Goal: Information Seeking & Learning: Find specific fact

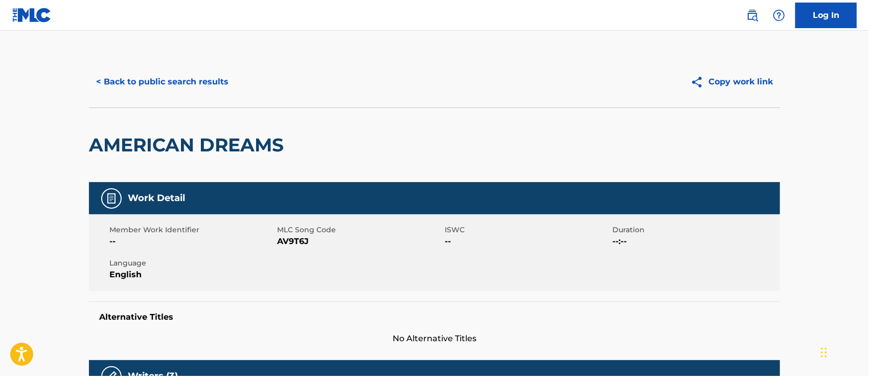
click at [199, 71] on button "< Back to public search results" at bounding box center [162, 82] width 147 height 26
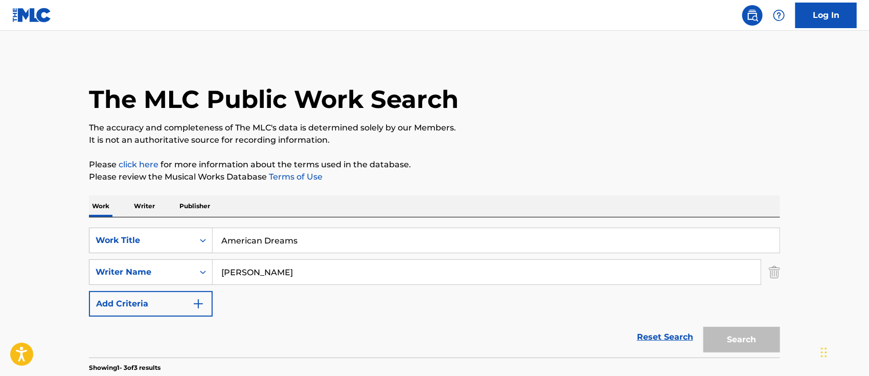
scroll to position [204, 0]
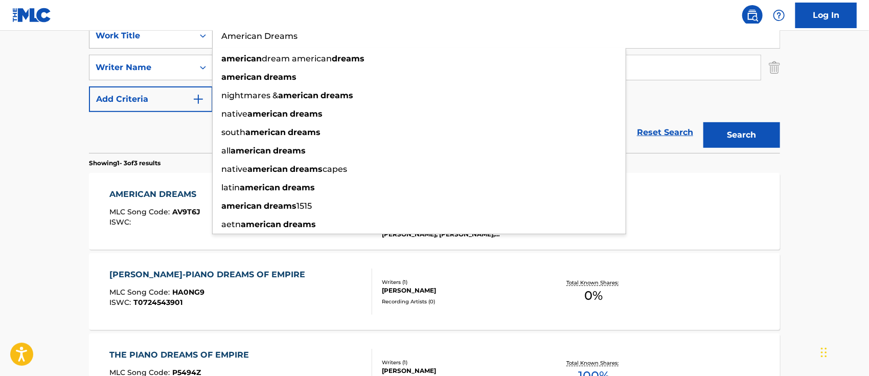
drag, startPoint x: 322, startPoint y: 42, endPoint x: 211, endPoint y: 38, distance: 111.5
click at [211, 38] on div "SearchWithCriteria97322779-360f-4bd1-b9cd-fe33a36852e5 Work Title American Drea…" at bounding box center [434, 36] width 691 height 26
paste input "Cherokee"
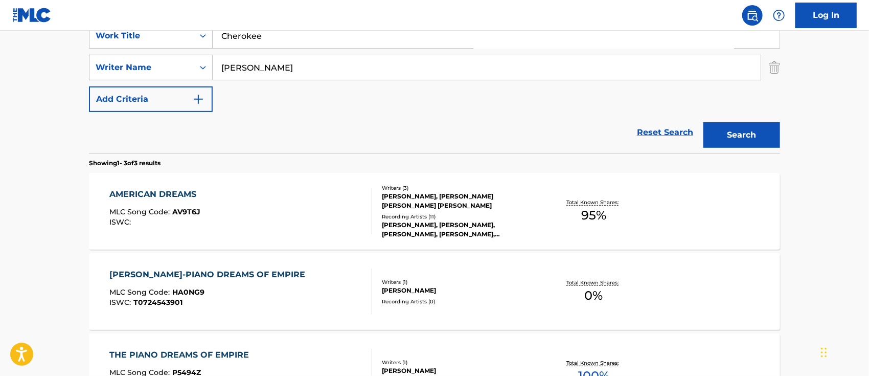
click at [752, 137] on button "Search" at bounding box center [741, 135] width 77 height 26
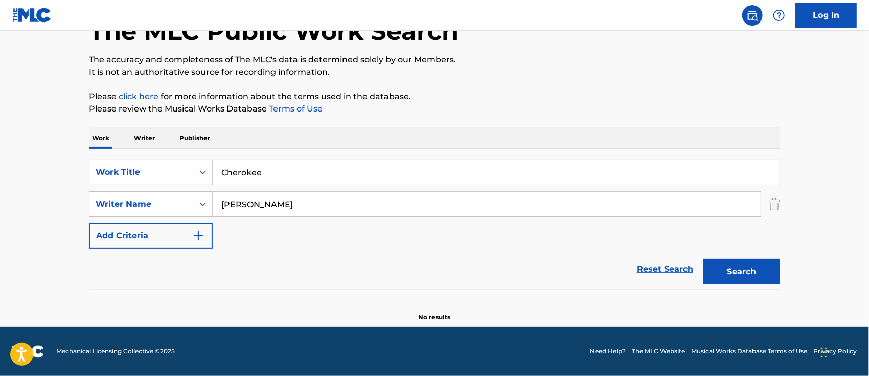
scroll to position [67, 0]
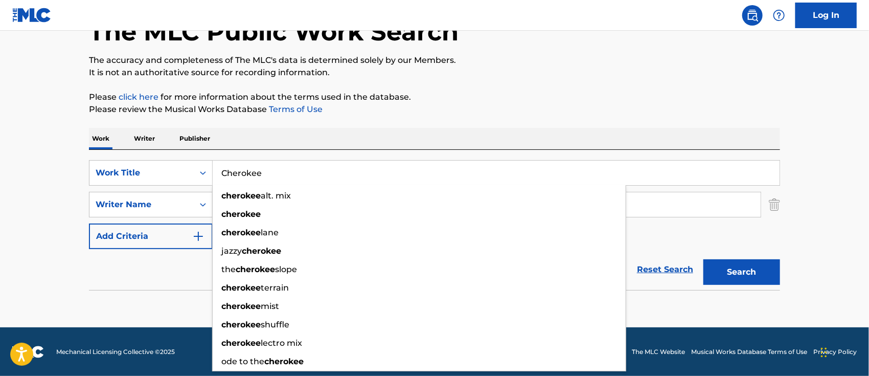
drag, startPoint x: 350, startPoint y: 170, endPoint x: 186, endPoint y: 157, distance: 164.0
click at [186, 157] on div "SearchWithCriteria97322779-360f-4bd1-b9cd-fe33a36852e5 Work Title Cherokee cher…" at bounding box center [434, 220] width 691 height 140
paste input "olors Run"
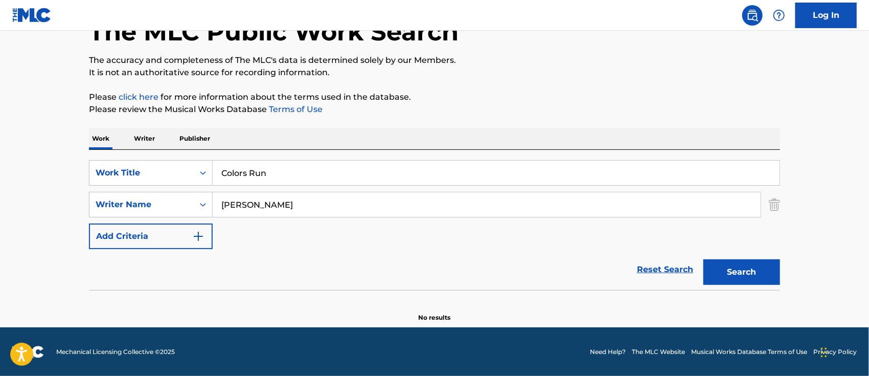
click at [739, 270] on button "Search" at bounding box center [741, 272] width 77 height 26
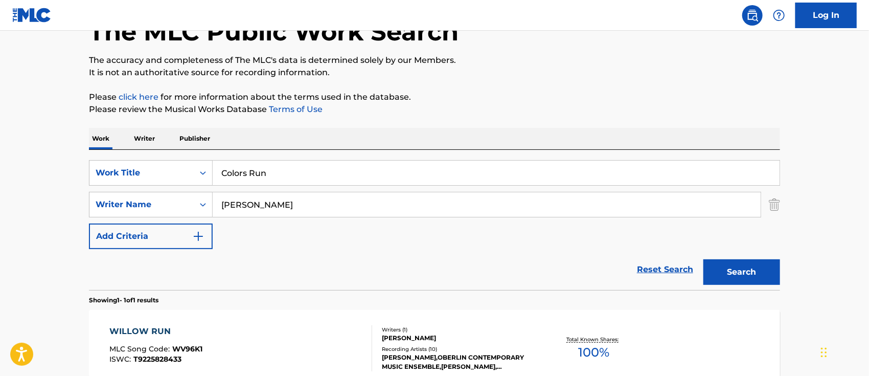
scroll to position [180, 0]
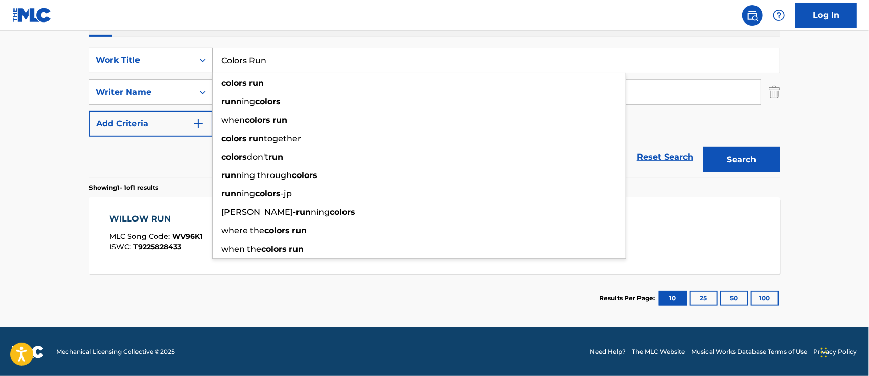
drag, startPoint x: 292, startPoint y: 62, endPoint x: 204, endPoint y: 51, distance: 89.1
click at [204, 51] on div "SearchWithCriteria97322779-360f-4bd1-b9cd-fe33a36852e5 Work Title Colors Run co…" at bounding box center [434, 61] width 691 height 26
paste input "Eyelashes"
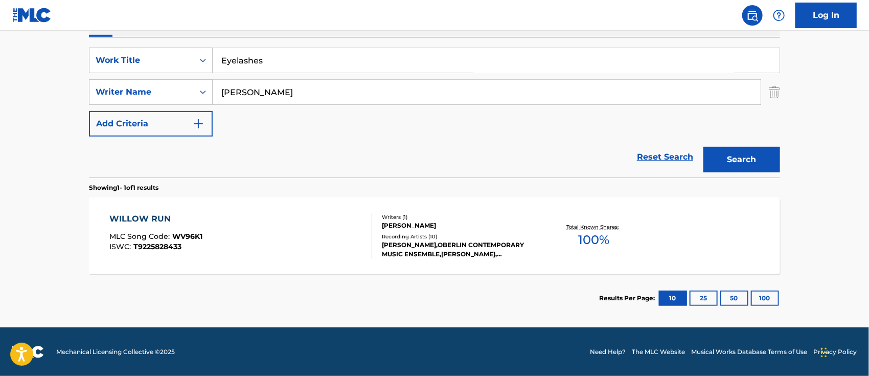
click at [729, 157] on button "Search" at bounding box center [741, 160] width 77 height 26
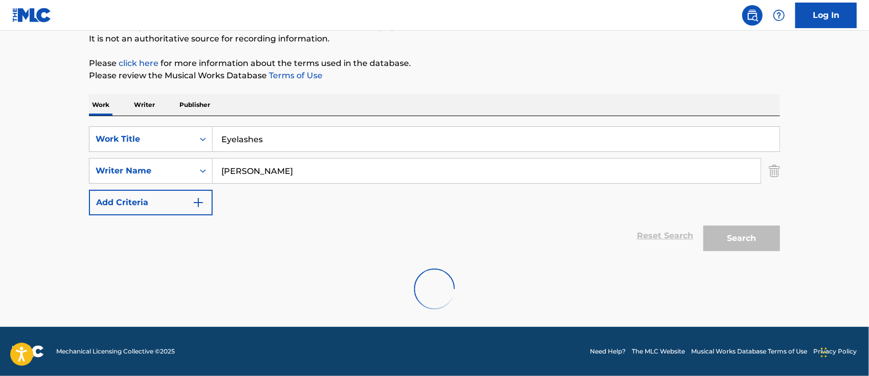
scroll to position [67, 0]
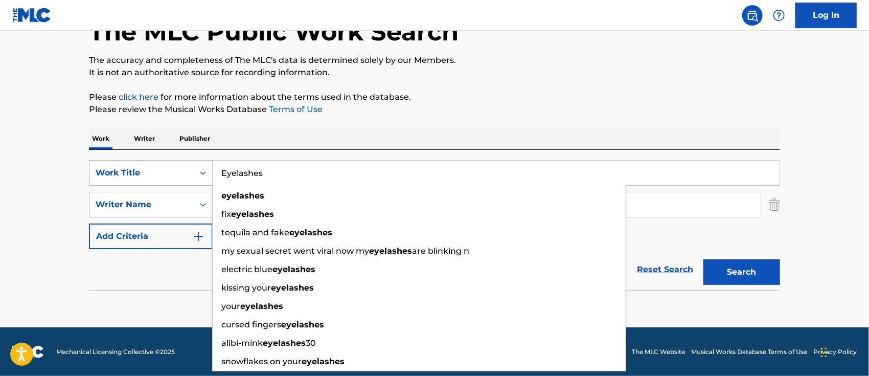
drag, startPoint x: 279, startPoint y: 176, endPoint x: 204, endPoint y: 170, distance: 74.9
click at [204, 170] on div "SearchWithCriteria97322779-360f-4bd1-b9cd-fe33a36852e5 Work Title Eyelashes eye…" at bounding box center [434, 173] width 691 height 26
paste input "Gemini"
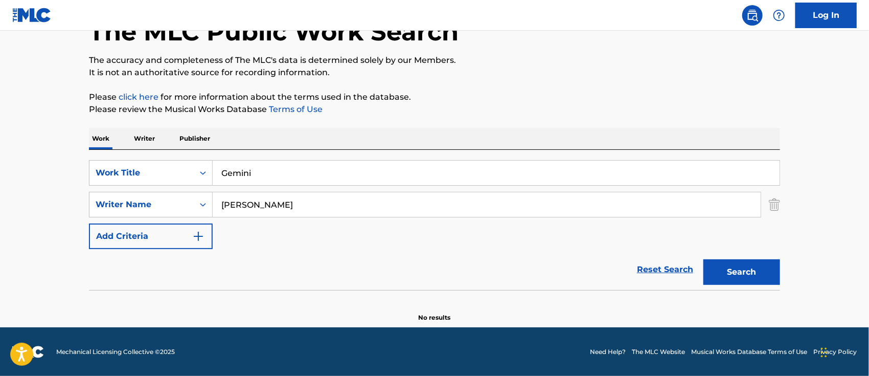
click at [729, 268] on button "Search" at bounding box center [741, 272] width 77 height 26
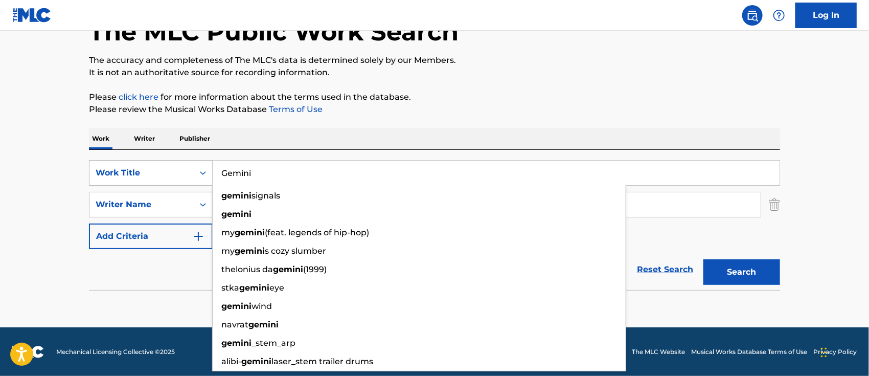
drag, startPoint x: 286, startPoint y: 169, endPoint x: 191, endPoint y: 164, distance: 95.2
click at [191, 164] on div "SearchWithCriteria97322779-360f-4bd1-b9cd-fe33a36852e5 Work Title Gemini gemini…" at bounding box center [434, 173] width 691 height 26
paste input "old"
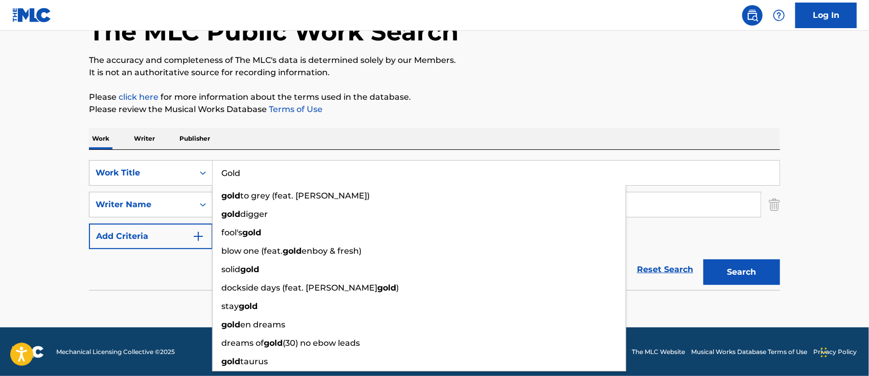
click at [726, 273] on button "Search" at bounding box center [741, 272] width 77 height 26
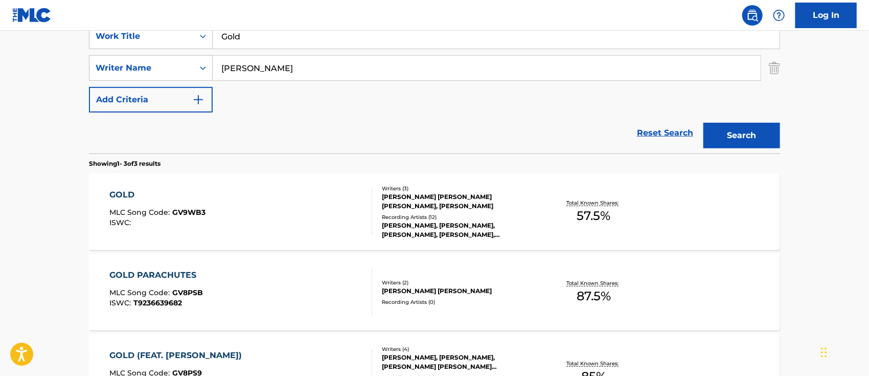
scroll to position [135, 0]
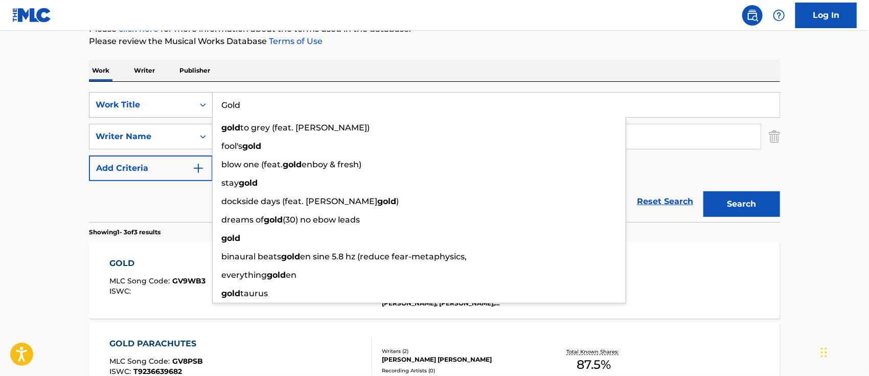
drag, startPoint x: 268, startPoint y: 103, endPoint x: 192, endPoint y: 94, distance: 76.2
click at [192, 94] on div "SearchWithCriteria97322779-360f-4bd1-b9cd-fe33a36852e5 Work Title Gold gold to …" at bounding box center [434, 105] width 691 height 26
paste input "Heaven On Loan"
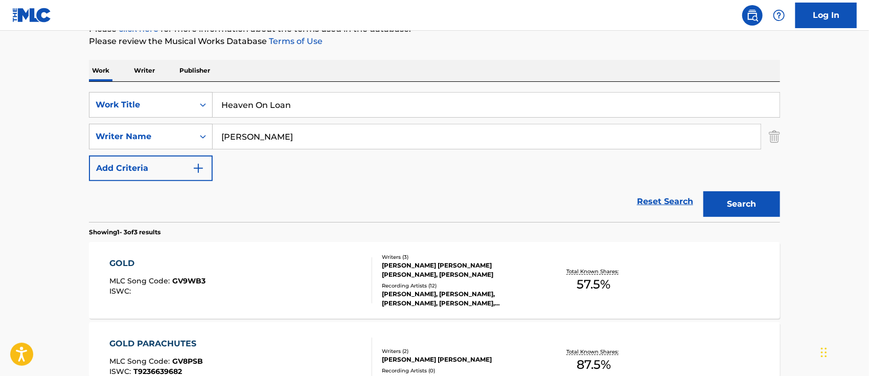
click at [728, 195] on button "Search" at bounding box center [741, 204] width 77 height 26
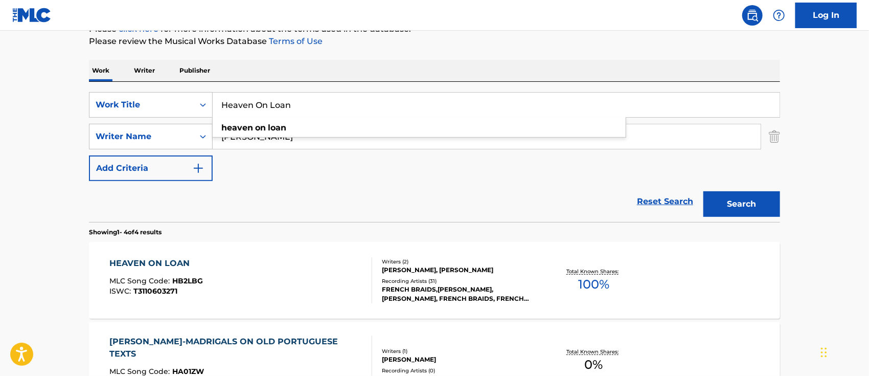
drag, startPoint x: 335, startPoint y: 103, endPoint x: 188, endPoint y: 85, distance: 148.3
click at [188, 85] on div "SearchWithCriteria97322779-360f-4bd1-b9cd-fe33a36852e5 Work Title Heaven On Loa…" at bounding box center [434, 152] width 691 height 140
paste input "re Comes The Su"
click at [771, 203] on button "Search" at bounding box center [741, 204] width 77 height 26
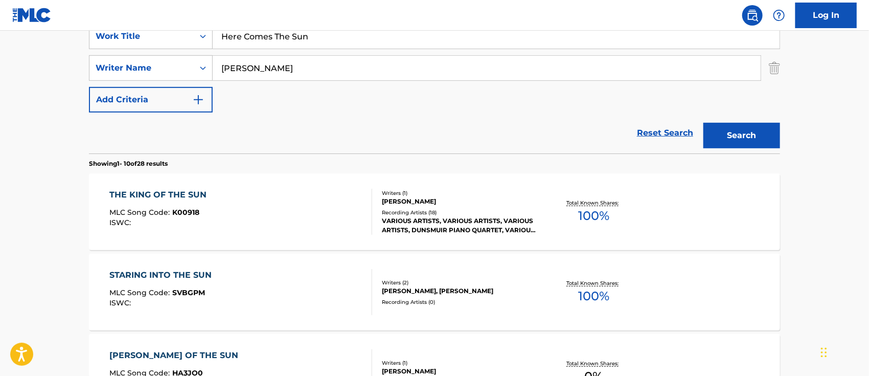
scroll to position [67, 0]
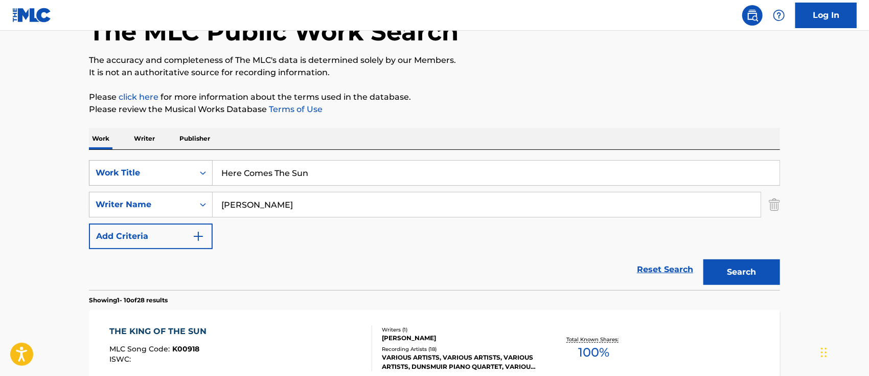
drag, startPoint x: 322, startPoint y: 166, endPoint x: 205, endPoint y: 167, distance: 117.0
click at [206, 166] on div "SearchWithCriteria97322779-360f-4bd1-b9cd-fe33a36852e5 Work Title Here Comes Th…" at bounding box center [434, 173] width 691 height 26
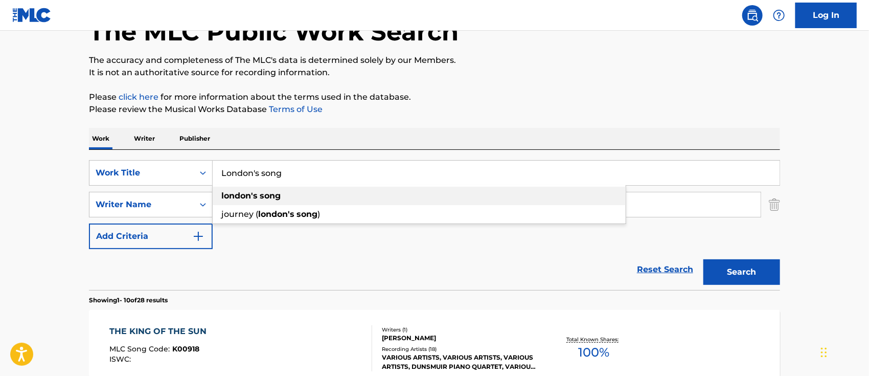
click at [279, 194] on strong "song" at bounding box center [270, 196] width 21 height 10
type input "london's song"
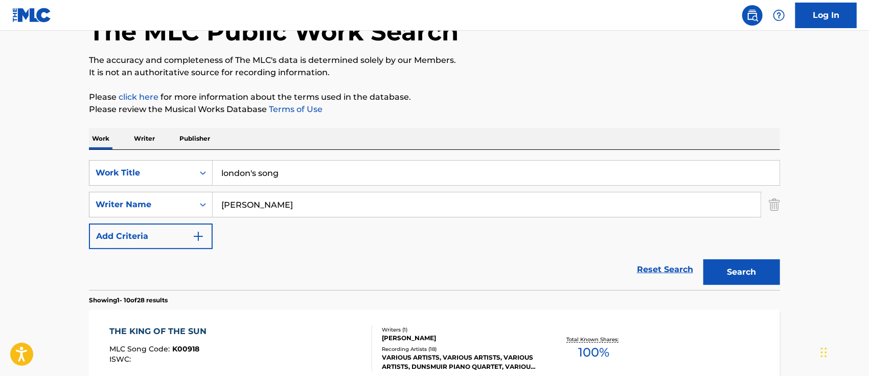
click at [759, 273] on button "Search" at bounding box center [741, 272] width 77 height 26
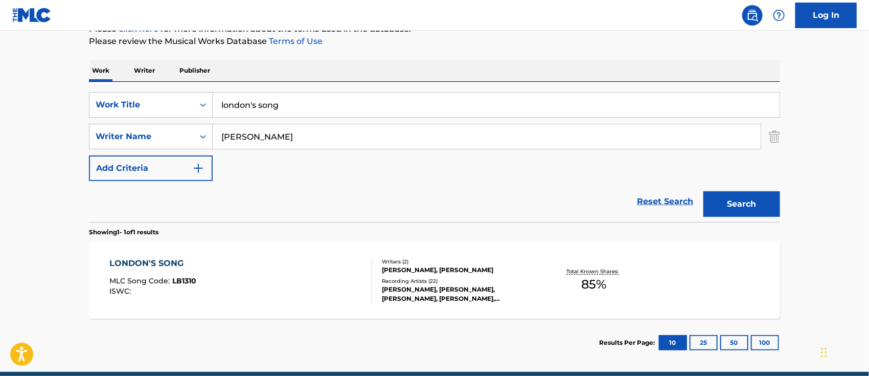
click at [172, 259] on div "LONDON'S SONG" at bounding box center [153, 263] width 87 height 12
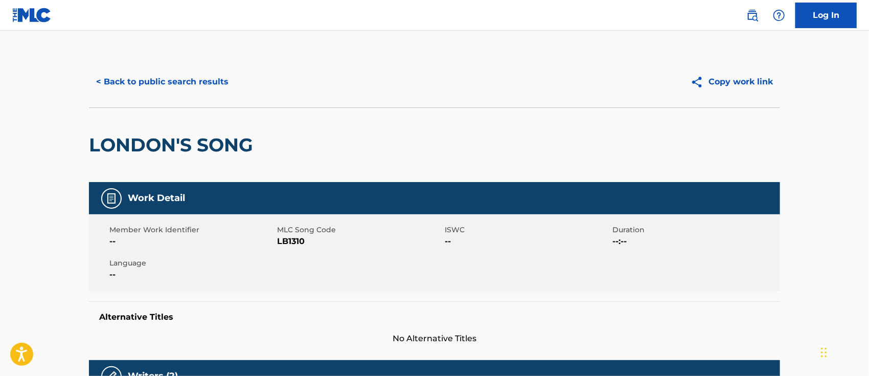
click at [188, 80] on button "< Back to public search results" at bounding box center [162, 82] width 147 height 26
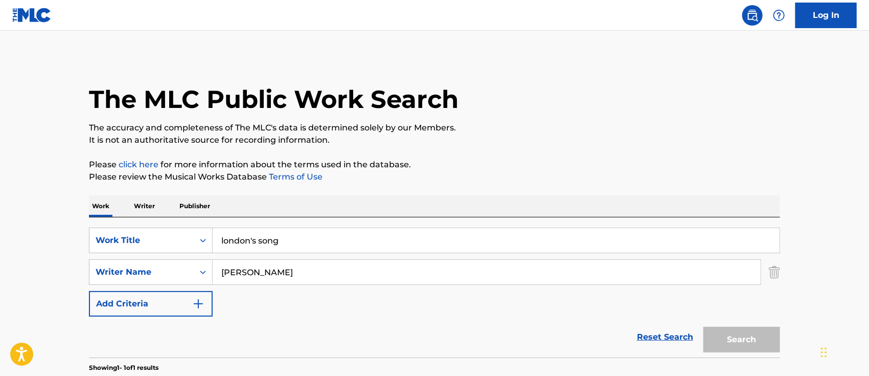
scroll to position [122, 0]
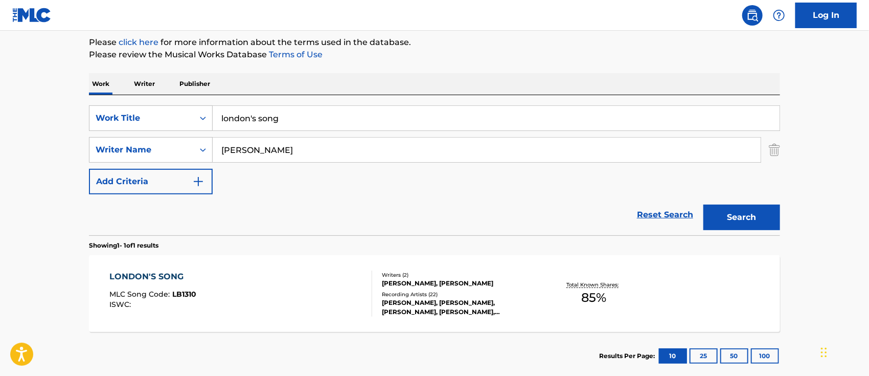
click at [146, 82] on p "Writer" at bounding box center [144, 83] width 27 height 21
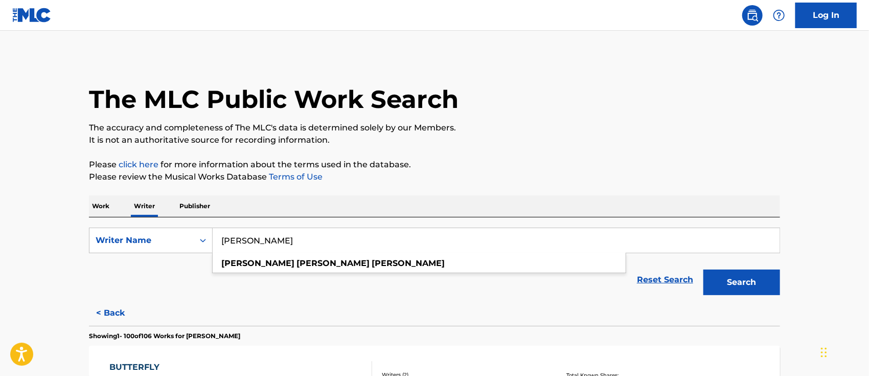
click at [328, 242] on input "[PERSON_NAME]" at bounding box center [496, 240] width 567 height 25
drag, startPoint x: 284, startPoint y: 240, endPoint x: 242, endPoint y: 238, distance: 42.0
click at [242, 238] on input "[PERSON_NAME]" at bounding box center [496, 240] width 567 height 25
click at [703, 269] on button "Search" at bounding box center [741, 282] width 77 height 26
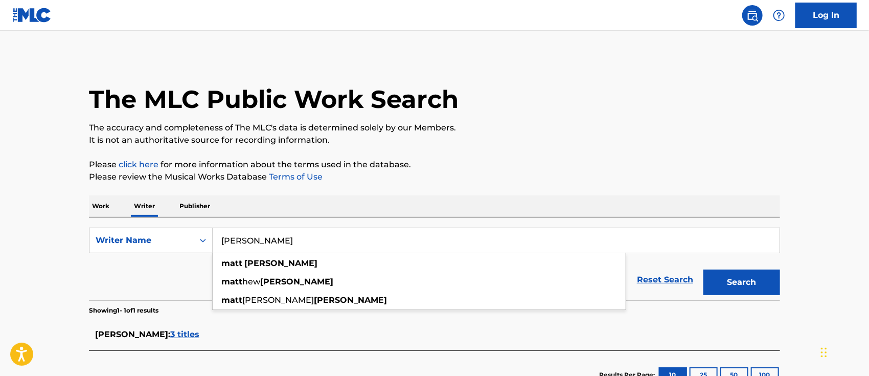
type input "[PERSON_NAME]"
click at [767, 280] on button "Search" at bounding box center [741, 282] width 77 height 26
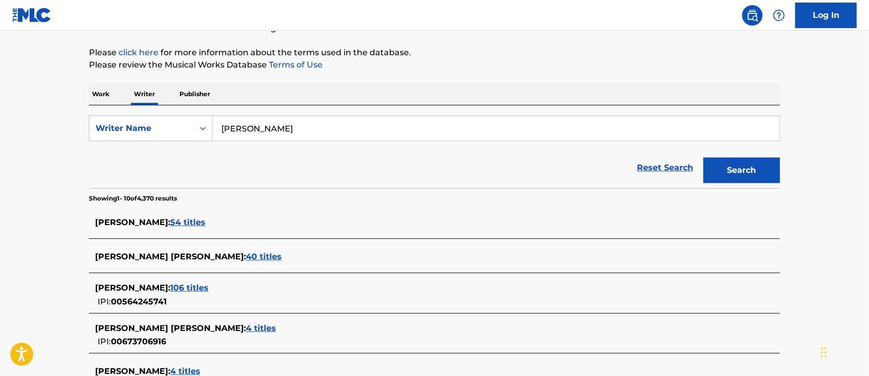
scroll to position [180, 0]
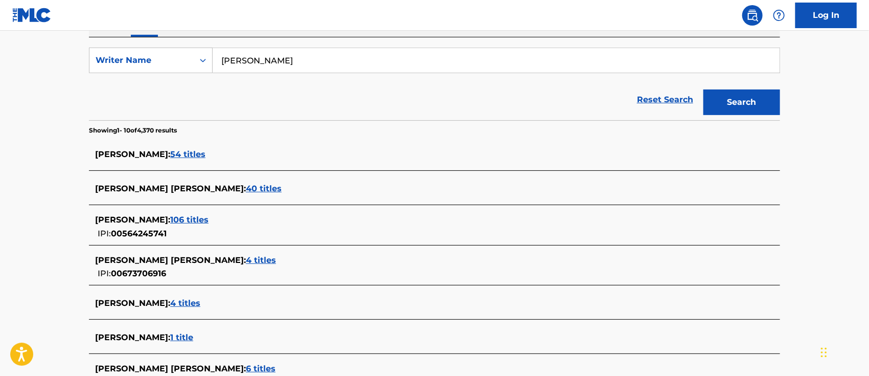
click at [200, 300] on span "4 titles" at bounding box center [185, 303] width 30 height 10
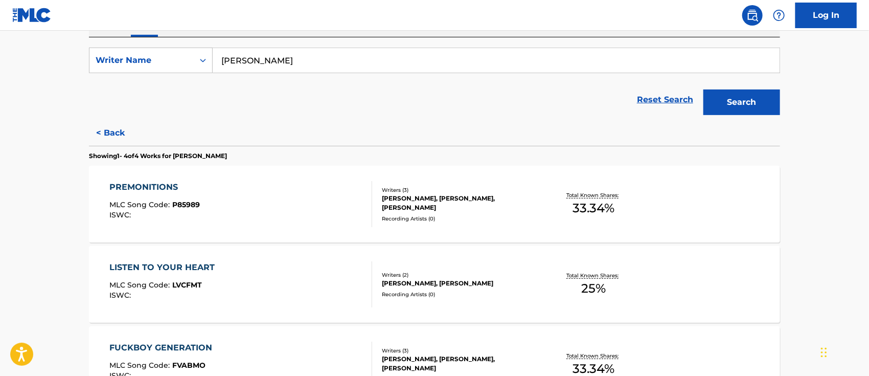
scroll to position [112, 0]
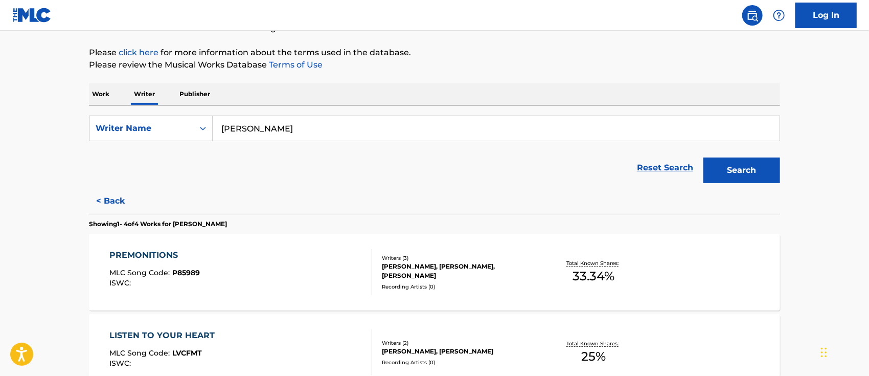
click at [105, 93] on p "Work" at bounding box center [101, 93] width 24 height 21
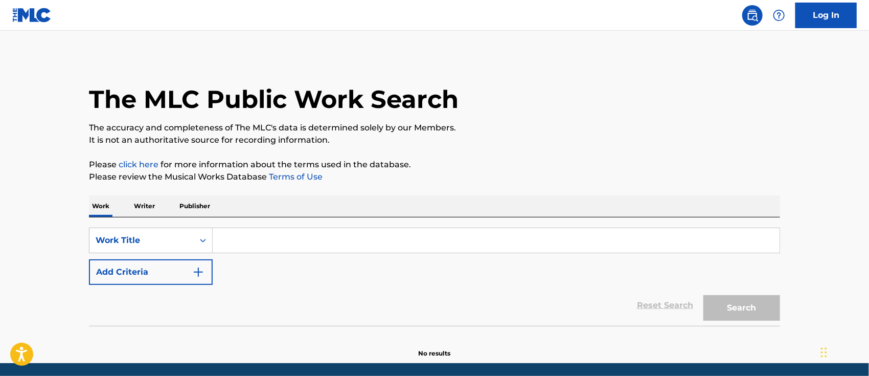
click at [240, 239] on input "Search Form" at bounding box center [496, 240] width 567 height 25
paste input "Here Comes The Sun"
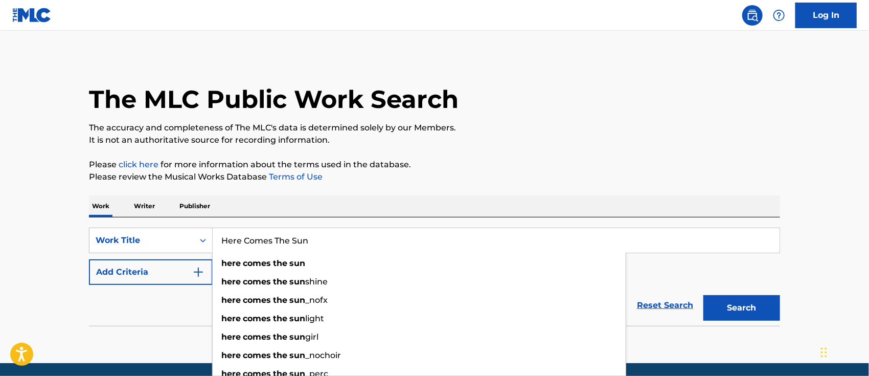
type input "Here Comes The Sun"
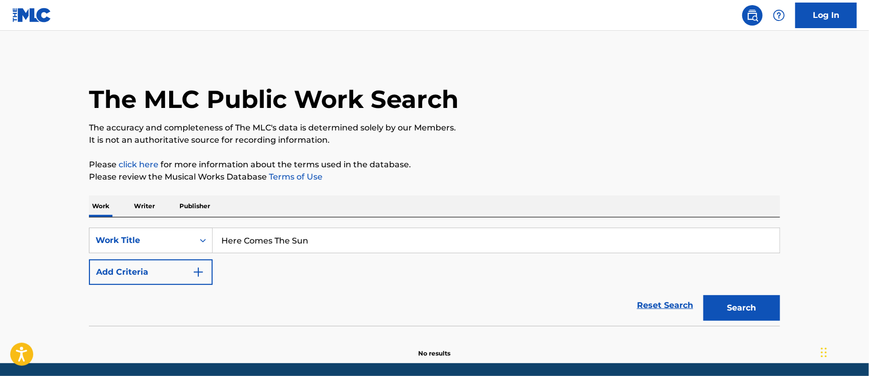
click at [175, 263] on button "Add Criteria" at bounding box center [151, 272] width 124 height 26
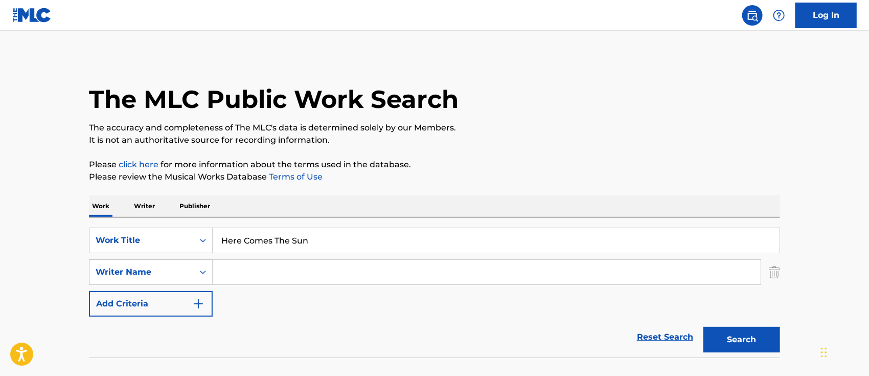
click at [244, 268] on input "Search Form" at bounding box center [487, 272] width 548 height 25
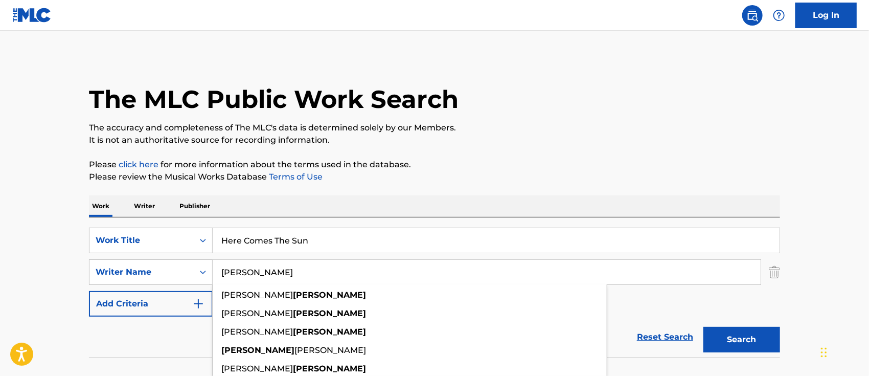
type input "[PERSON_NAME]"
click at [703, 327] on button "Search" at bounding box center [741, 340] width 77 height 26
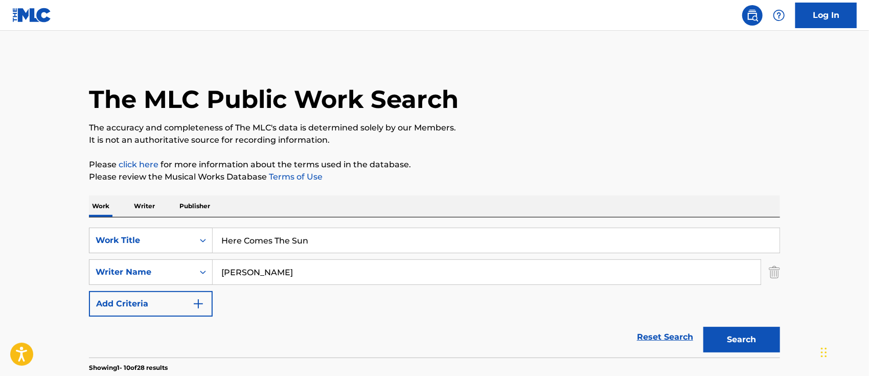
scroll to position [136, 0]
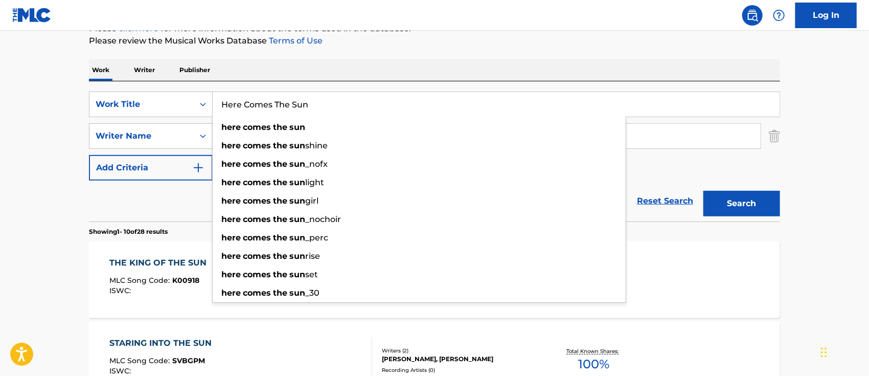
drag, startPoint x: 312, startPoint y: 107, endPoint x: 213, endPoint y: 99, distance: 99.5
click at [213, 99] on input "Here Comes The Sun" at bounding box center [496, 104] width 567 height 25
paste input "Here I Stand"
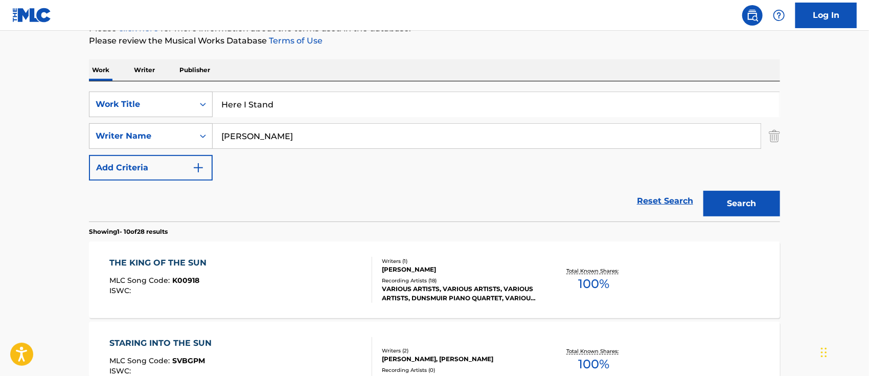
click at [743, 201] on button "Search" at bounding box center [741, 204] width 77 height 26
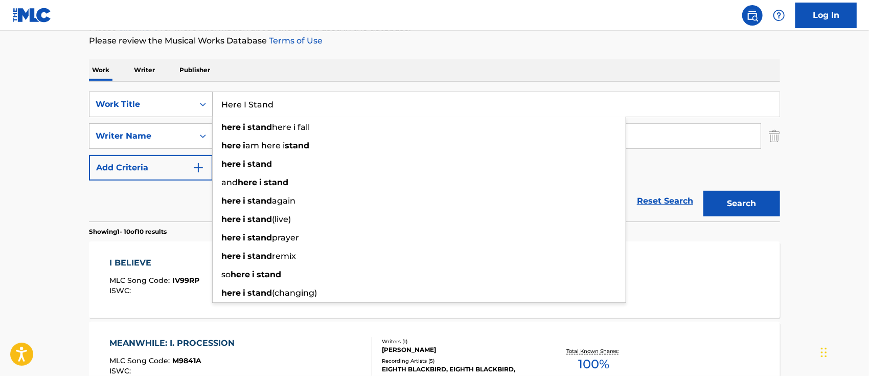
drag, startPoint x: 286, startPoint y: 102, endPoint x: 201, endPoint y: 100, distance: 84.9
click at [201, 100] on div "SearchWithCriteria97322779-360f-4bd1-b9cd-fe33a36852e5 Work Title Here I Stand …" at bounding box center [434, 104] width 691 height 26
paste input "Gemini"
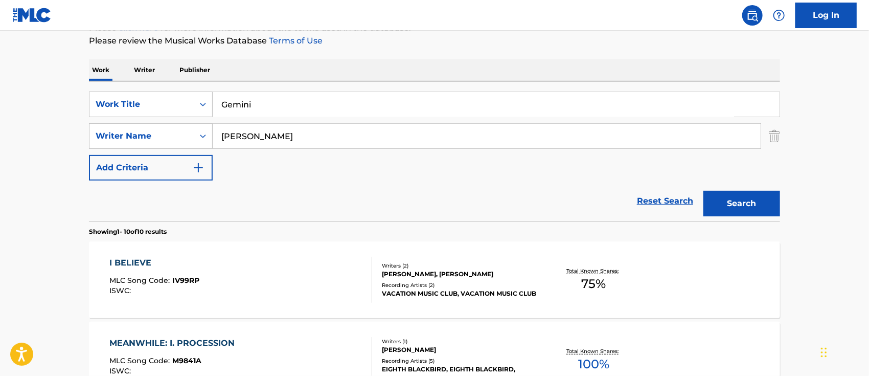
drag, startPoint x: 740, startPoint y: 203, endPoint x: 733, endPoint y: 202, distance: 6.7
click at [739, 202] on button "Search" at bounding box center [741, 204] width 77 height 26
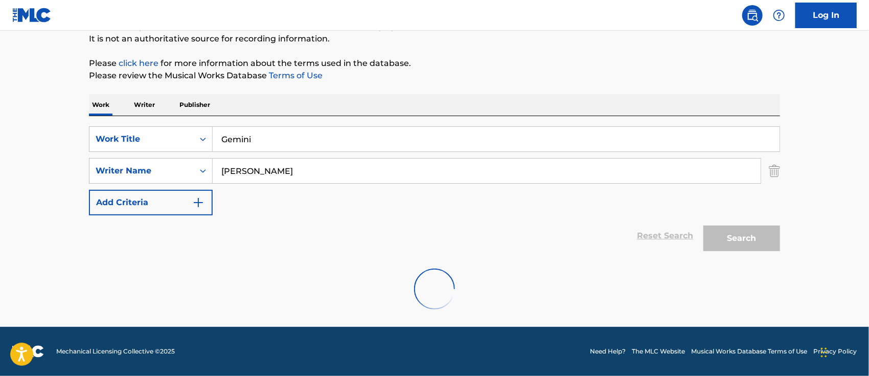
scroll to position [67, 0]
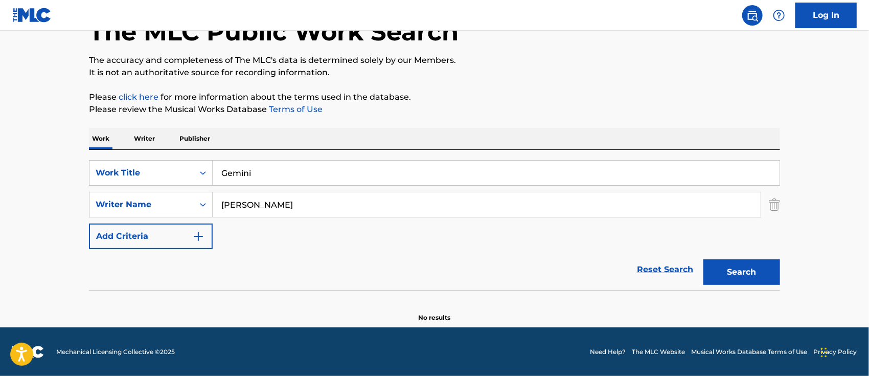
click at [302, 161] on div "SearchWithCriteria97322779-360f-4bd1-b9cd-fe33a36852e5 Work Title Gemini Search…" at bounding box center [434, 220] width 691 height 140
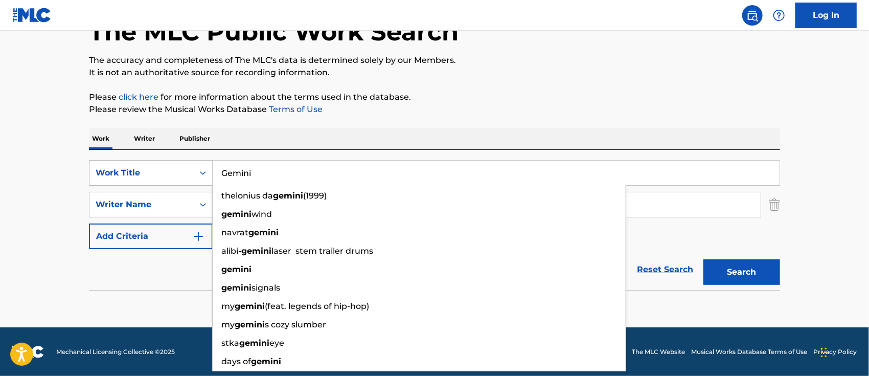
drag, startPoint x: 294, startPoint y: 169, endPoint x: 201, endPoint y: 169, distance: 93.0
click at [201, 169] on div "SearchWithCriteria97322779-360f-4bd1-b9cd-fe33a36852e5 Work Title Gemini thelon…" at bounding box center [434, 173] width 691 height 26
paste input "Hey Babe"
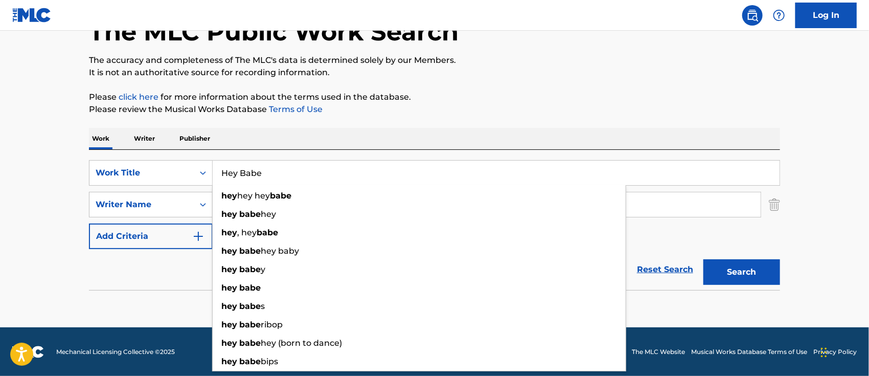
click at [734, 266] on button "Search" at bounding box center [741, 272] width 77 height 26
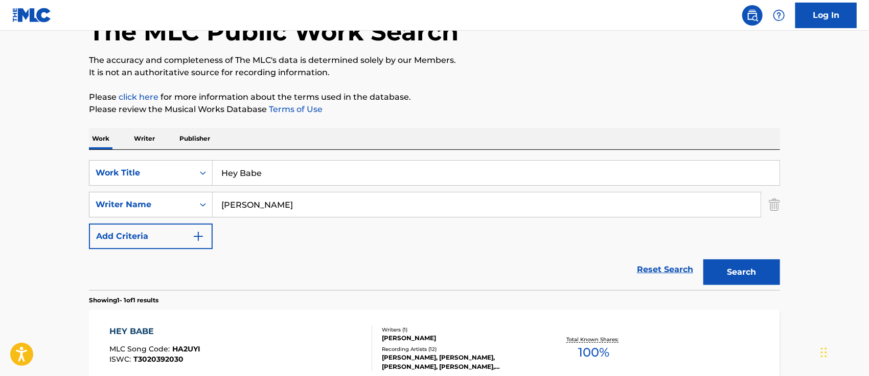
scroll to position [135, 0]
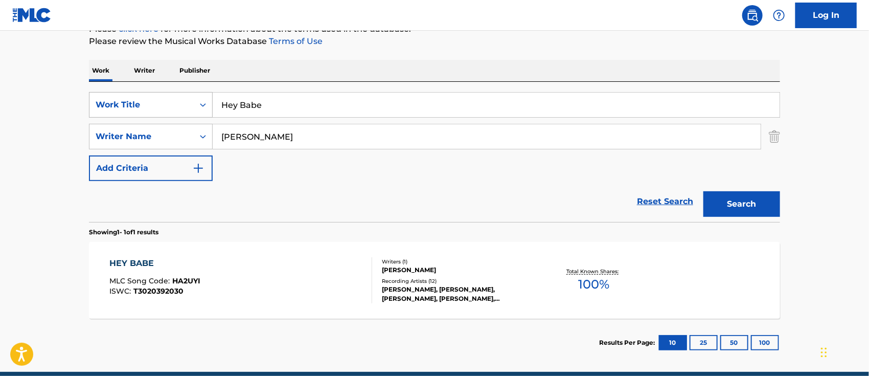
drag, startPoint x: 314, startPoint y: 106, endPoint x: 209, endPoint y: 104, distance: 105.3
click at [209, 104] on div "SearchWithCriteria97322779-360f-4bd1-b9cd-fe33a36852e5 Work Title Hey Babe" at bounding box center [434, 105] width 691 height 26
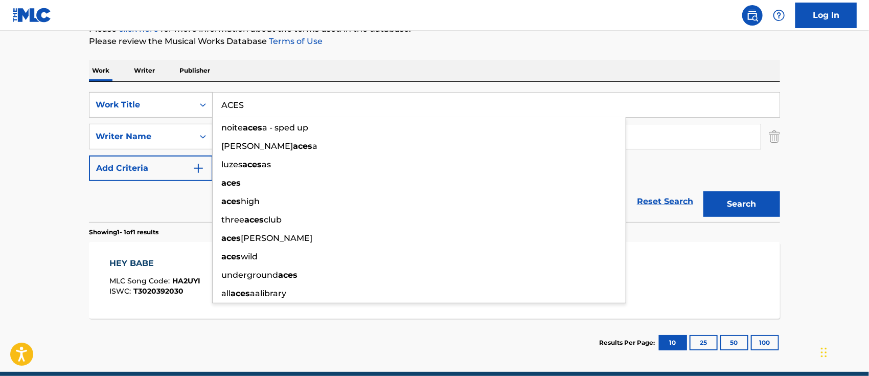
type input "ACES"
click at [729, 203] on button "Search" at bounding box center [741, 204] width 77 height 26
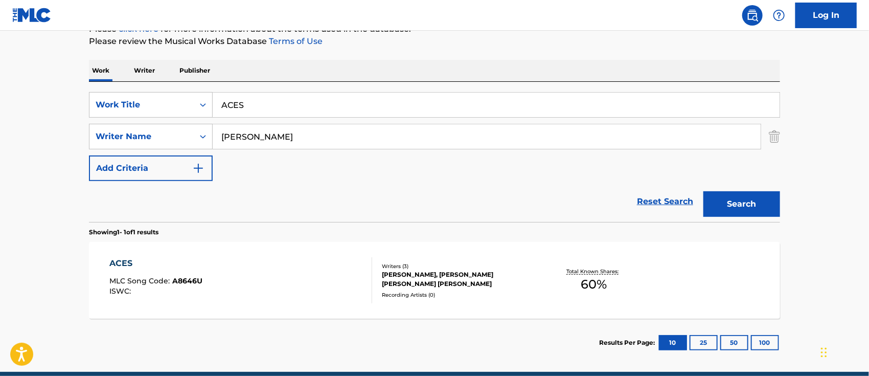
click at [215, 267] on div "ACES MLC Song Code : A8646U ISWC :" at bounding box center [241, 280] width 263 height 46
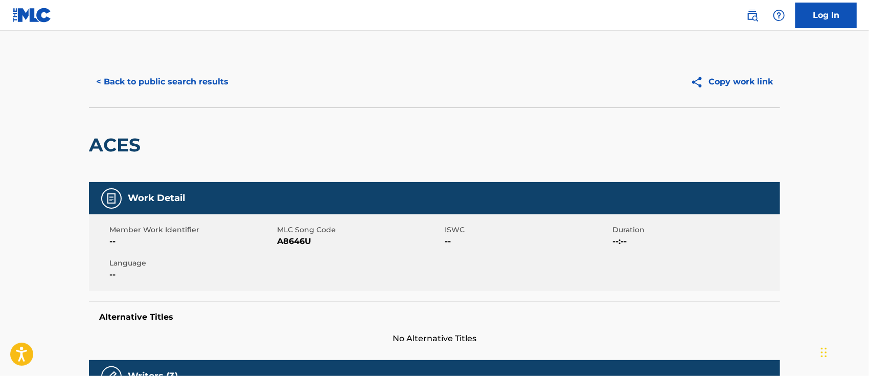
click at [195, 88] on button "< Back to public search results" at bounding box center [162, 82] width 147 height 26
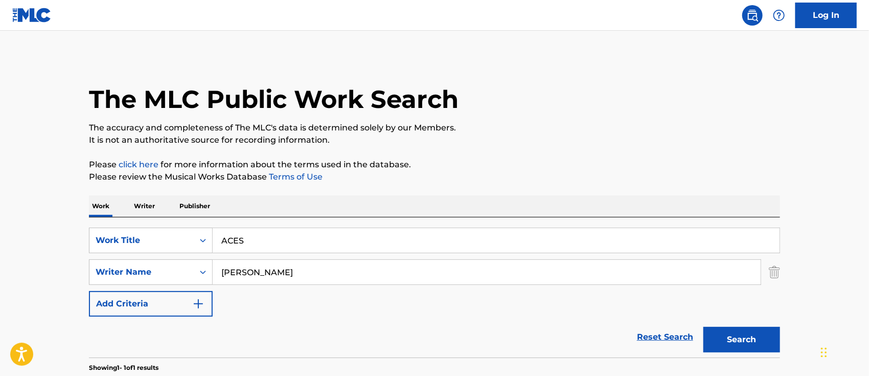
scroll to position [122, 0]
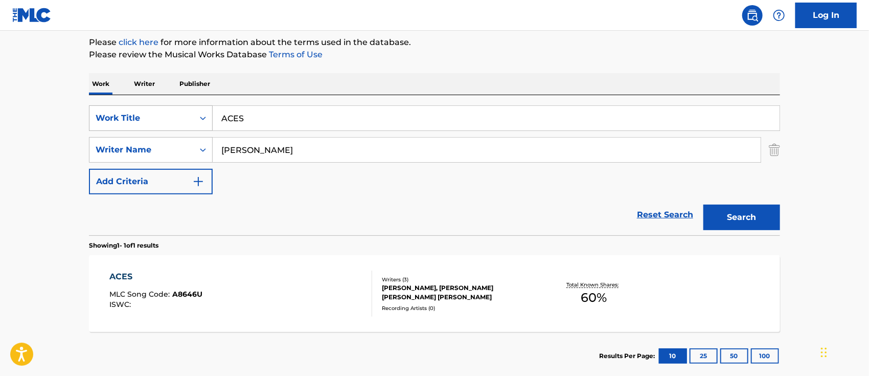
drag, startPoint x: 307, startPoint y: 121, endPoint x: 212, endPoint y: 113, distance: 95.4
click at [212, 113] on div "SearchWithCriteria97322779-360f-4bd1-b9cd-fe33a36852e5 Work Title ACES" at bounding box center [434, 118] width 691 height 26
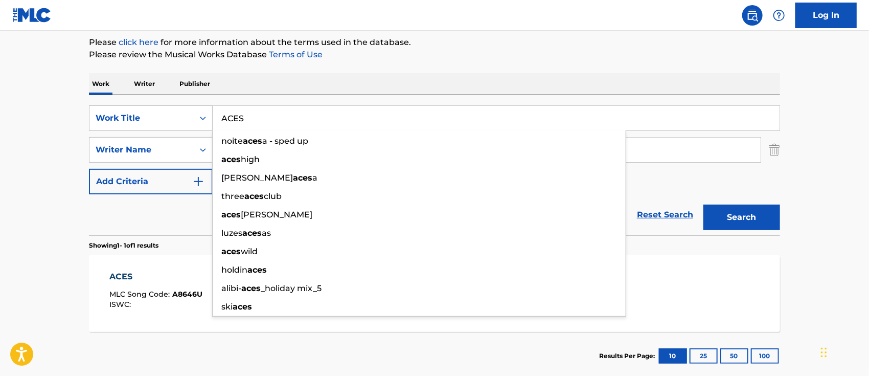
paste input "HH HALO"
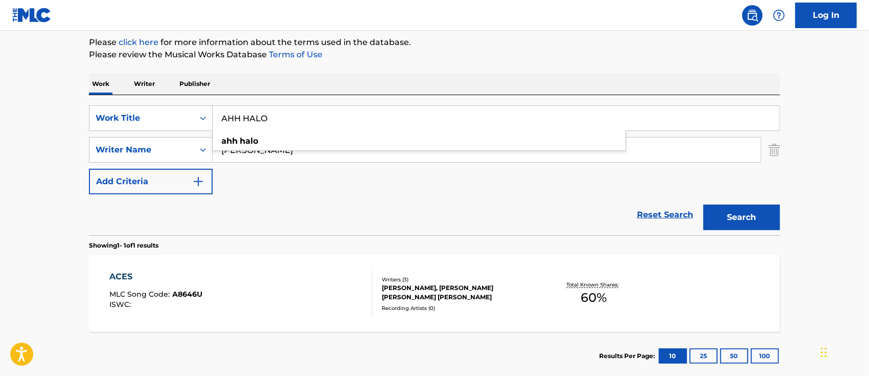
type input "AHH HALO"
click at [740, 211] on button "Search" at bounding box center [741, 217] width 77 height 26
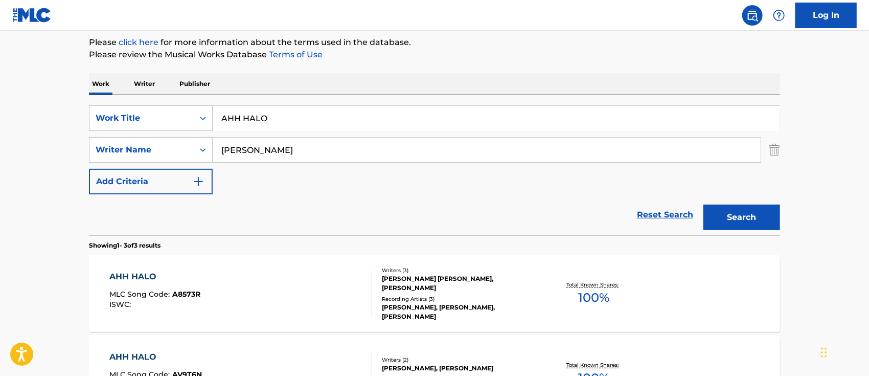
scroll to position [190, 0]
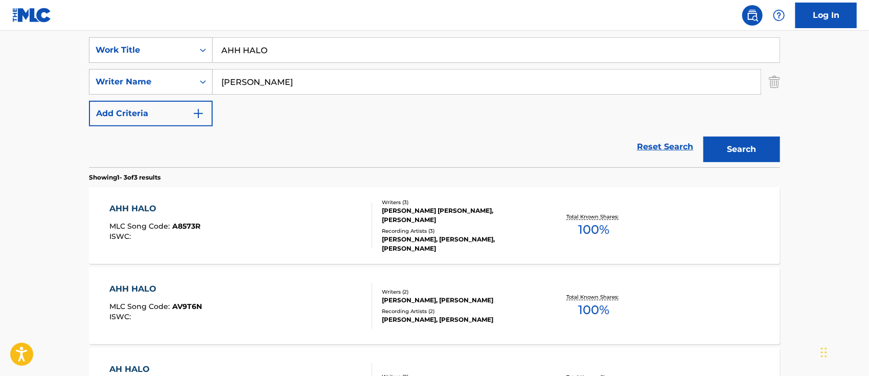
click at [140, 210] on div "AHH HALO" at bounding box center [155, 208] width 91 height 12
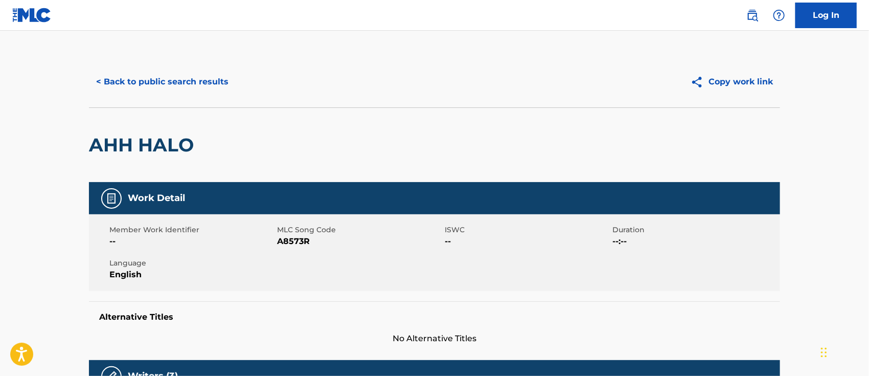
click at [149, 81] on button "< Back to public search results" at bounding box center [162, 82] width 147 height 26
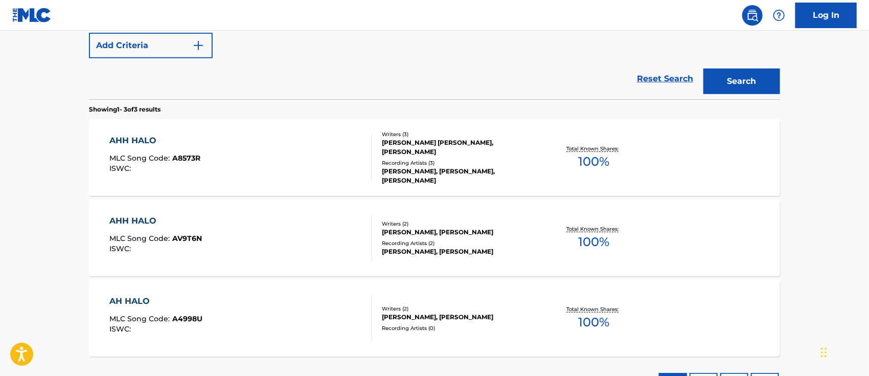
scroll to position [340, 0]
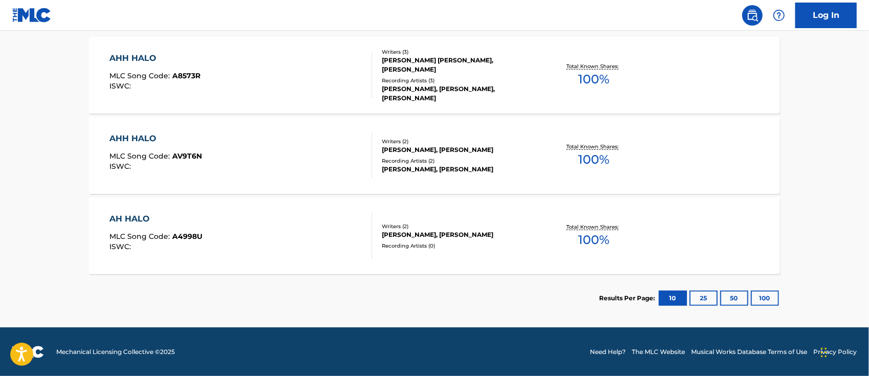
click at [142, 59] on div "AHH HALO" at bounding box center [155, 58] width 91 height 12
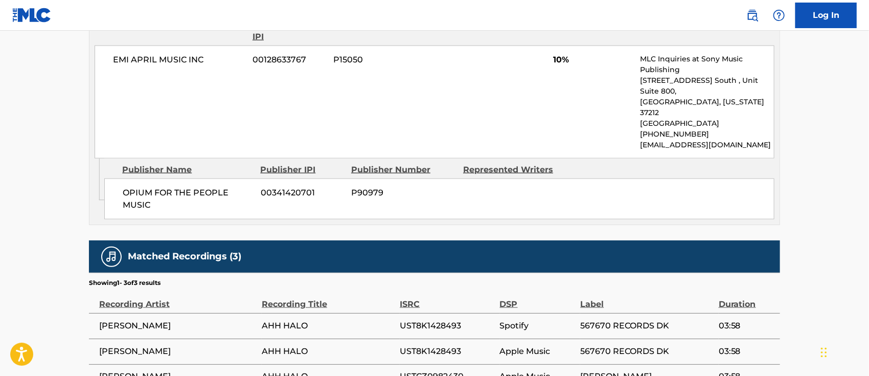
scroll to position [681, 0]
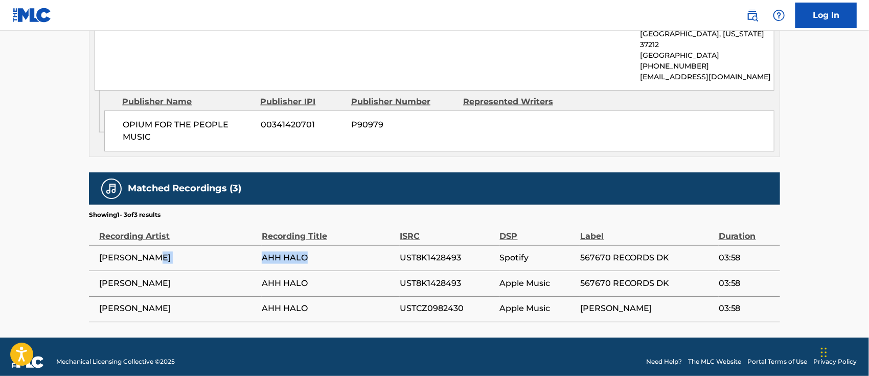
drag, startPoint x: 311, startPoint y: 250, endPoint x: 259, endPoint y: 251, distance: 52.1
click at [259, 251] on tr "[PERSON_NAME] AHH HALO UST8K1428493 Spotify 567670 RECORDS DK 03:58" at bounding box center [434, 258] width 691 height 26
copy tr "AHH HALO"
